Goal: Transaction & Acquisition: Purchase product/service

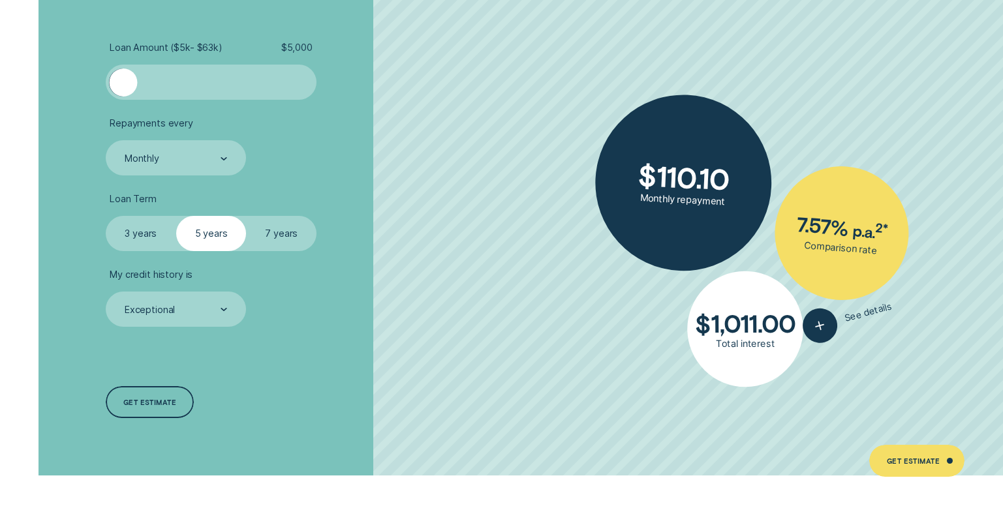
scroll to position [2481, 0]
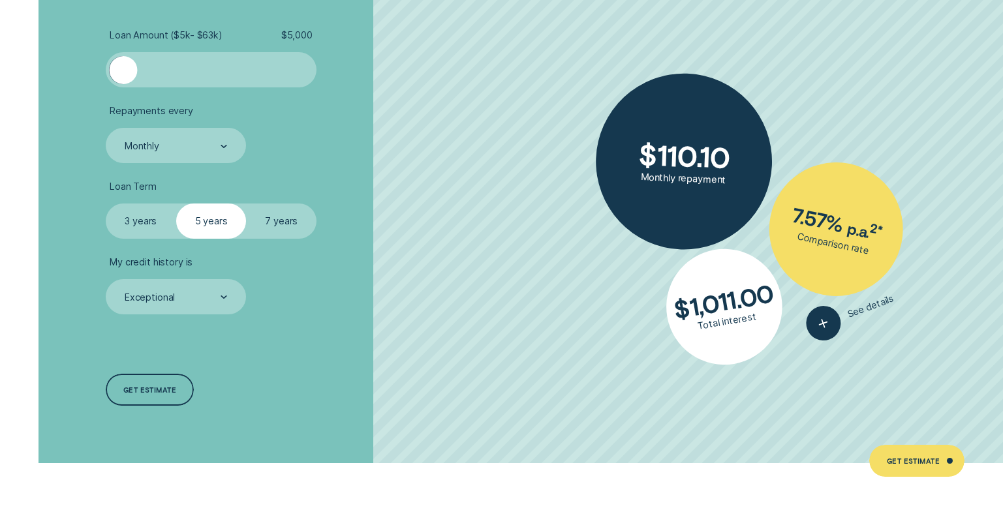
click at [121, 66] on div at bounding box center [123, 70] width 28 height 28
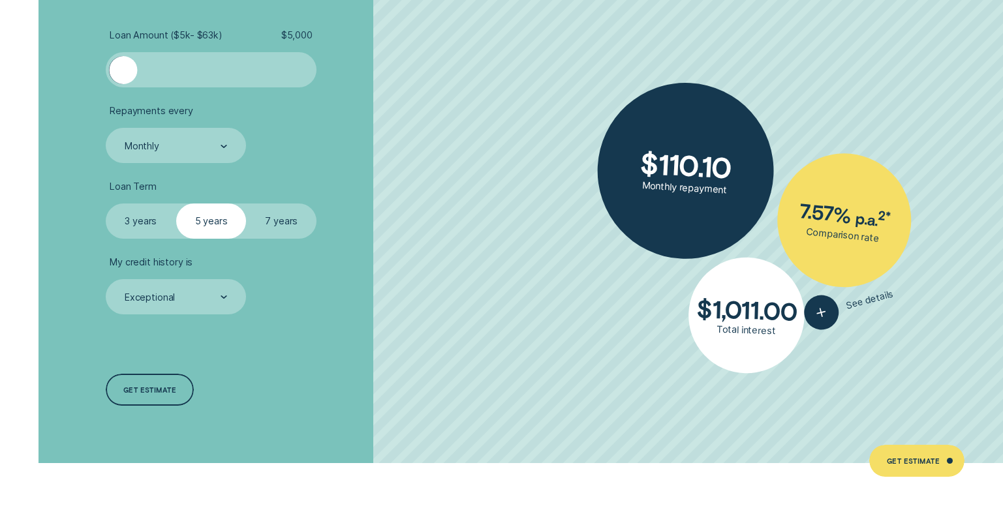
click at [159, 75] on div at bounding box center [211, 70] width 176 height 28
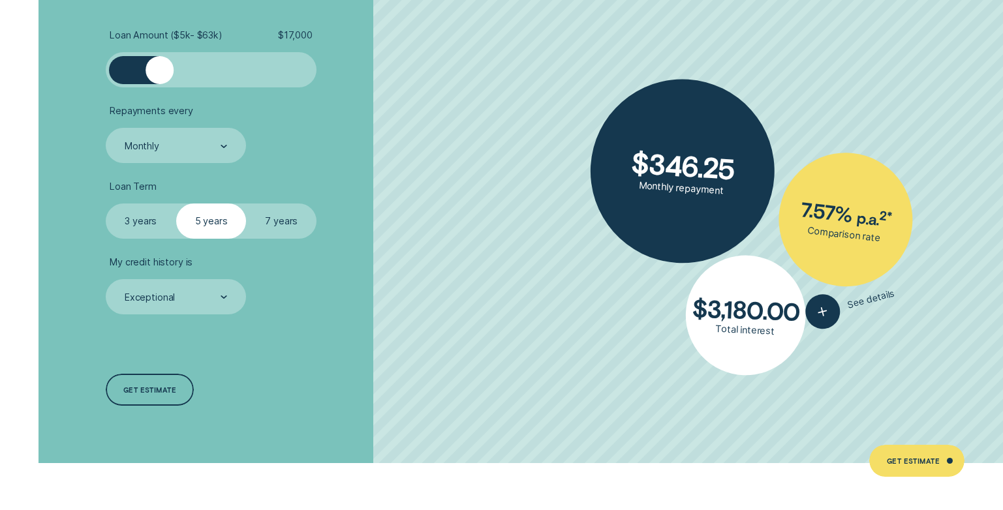
click at [134, 74] on div at bounding box center [211, 70] width 176 height 28
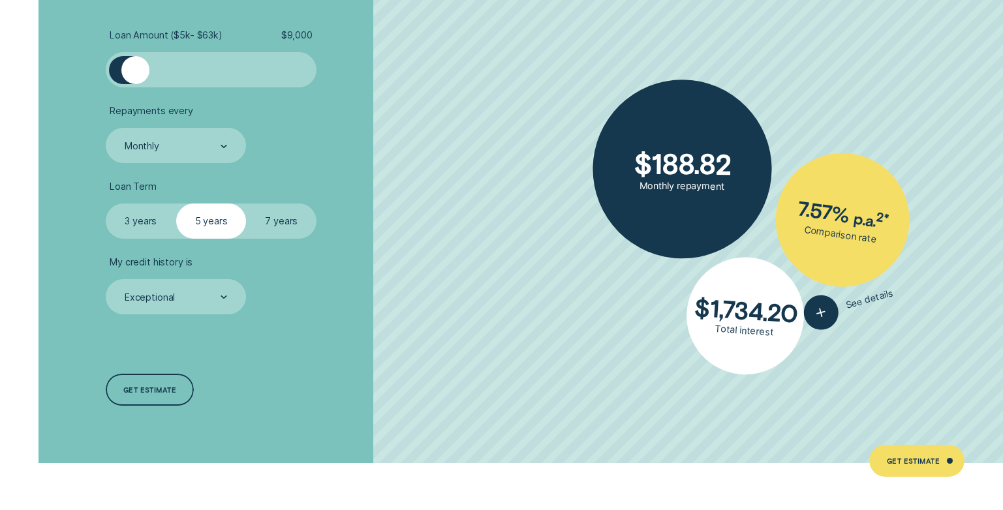
click at [114, 76] on div at bounding box center [116, 70] width 14 height 28
click at [114, 75] on div at bounding box center [116, 70] width 14 height 28
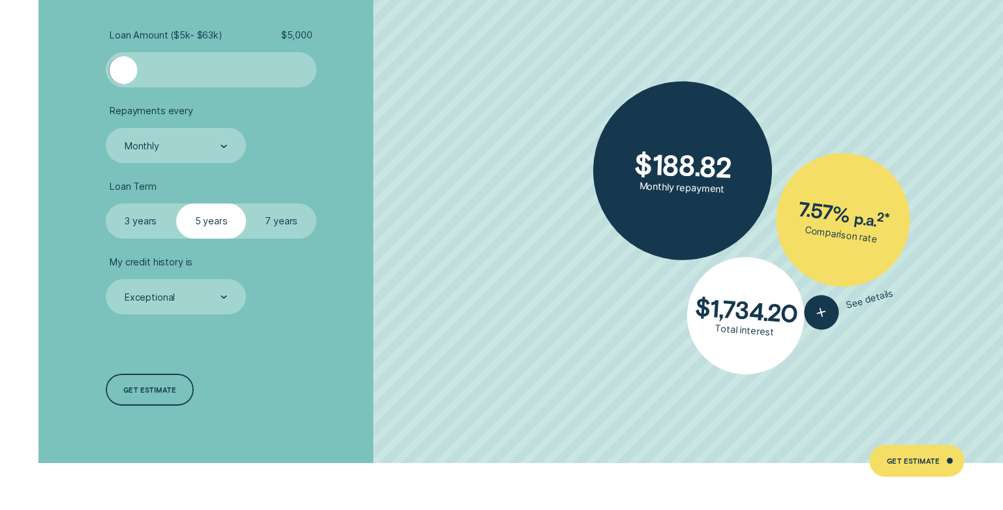
drag, startPoint x: 129, startPoint y: 74, endPoint x: 96, endPoint y: 71, distance: 33.4
click at [101, 71] on div "Loan Amount ( $5k - $63k ) $ 5,000 Repayments every Monthly Loan Term Select Lo…" at bounding box center [267, 218] width 335 height 490
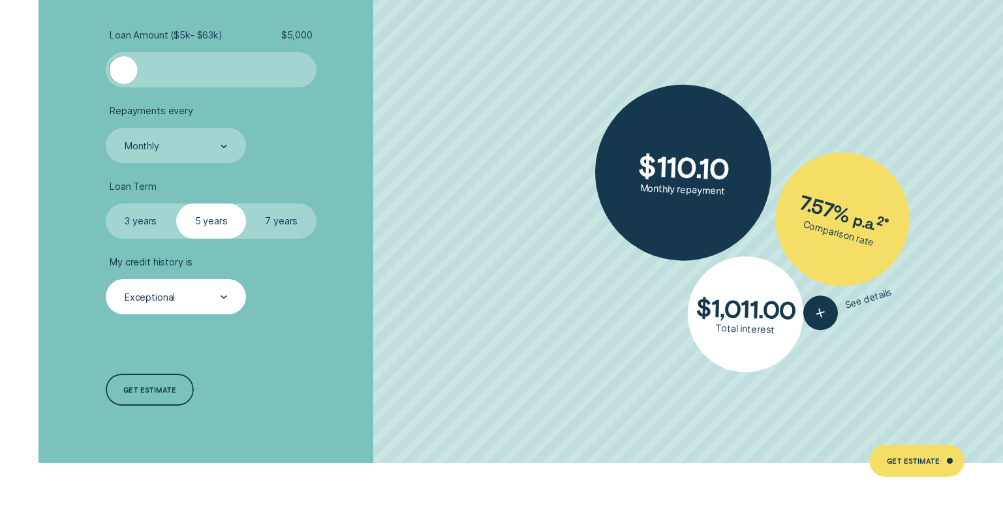
click at [221, 293] on div at bounding box center [224, 298] width 7 height 34
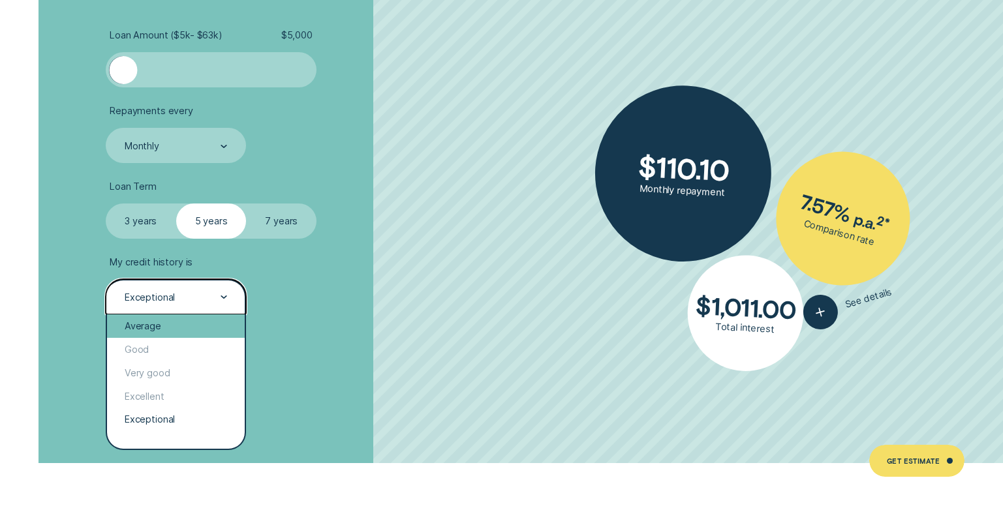
click at [202, 326] on div "Average" at bounding box center [176, 327] width 138 height 24
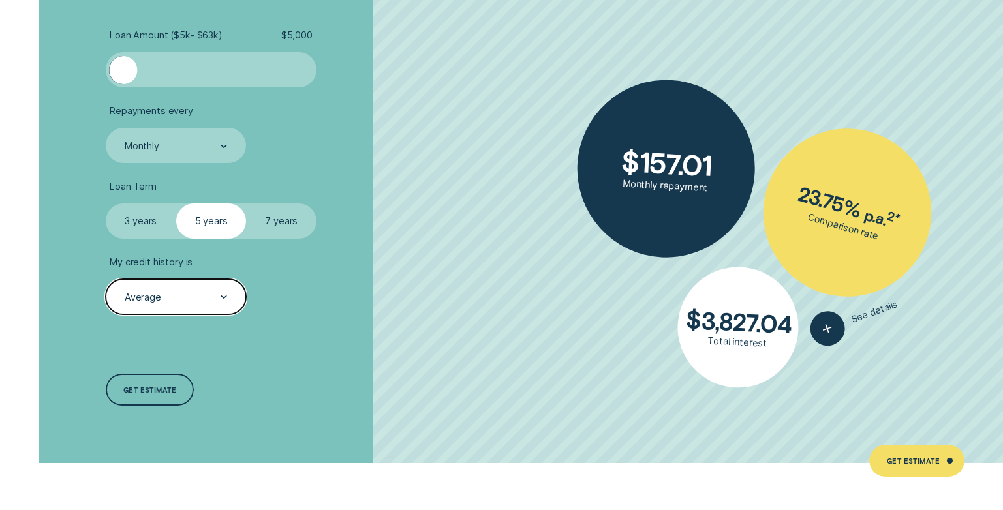
click at [316, 321] on div "Loan Amount ( $5k - $63k ) $ 5,000 Repayments every Monthly Loan Term Select Lo…" at bounding box center [267, 218] width 335 height 490
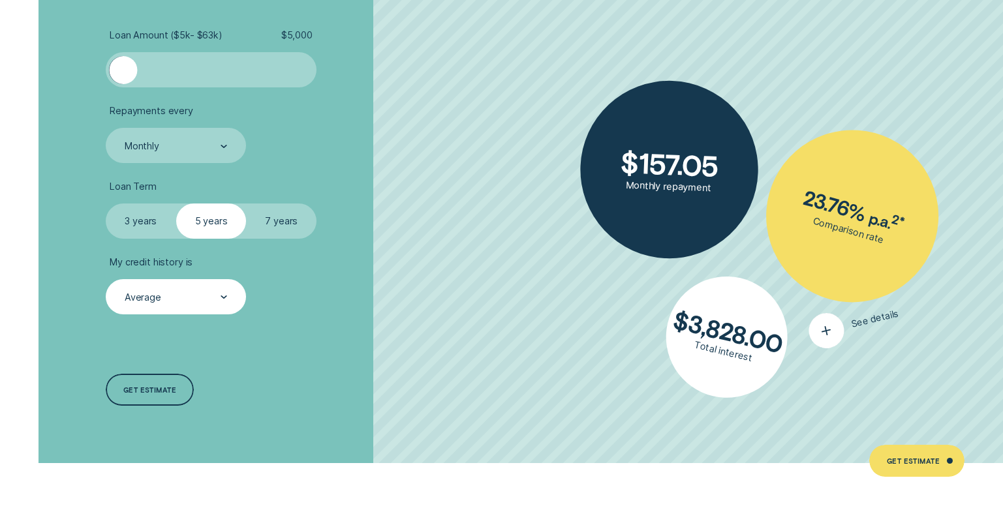
click at [824, 323] on icon "button" at bounding box center [827, 330] width 22 height 23
